Goal: Check status: Check status

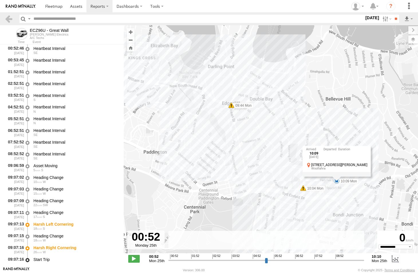
select select "**********"
click at [54, 5] on span at bounding box center [53, 5] width 17 height 5
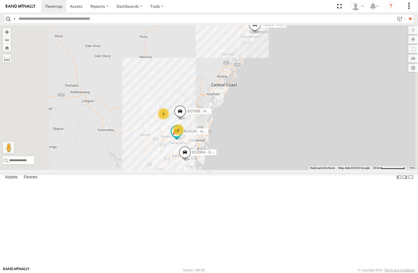
click at [0, 0] on div "ECZ96U - Great Wall" at bounding box center [0, 0] width 0 height 0
